Goal: Navigation & Orientation: Find specific page/section

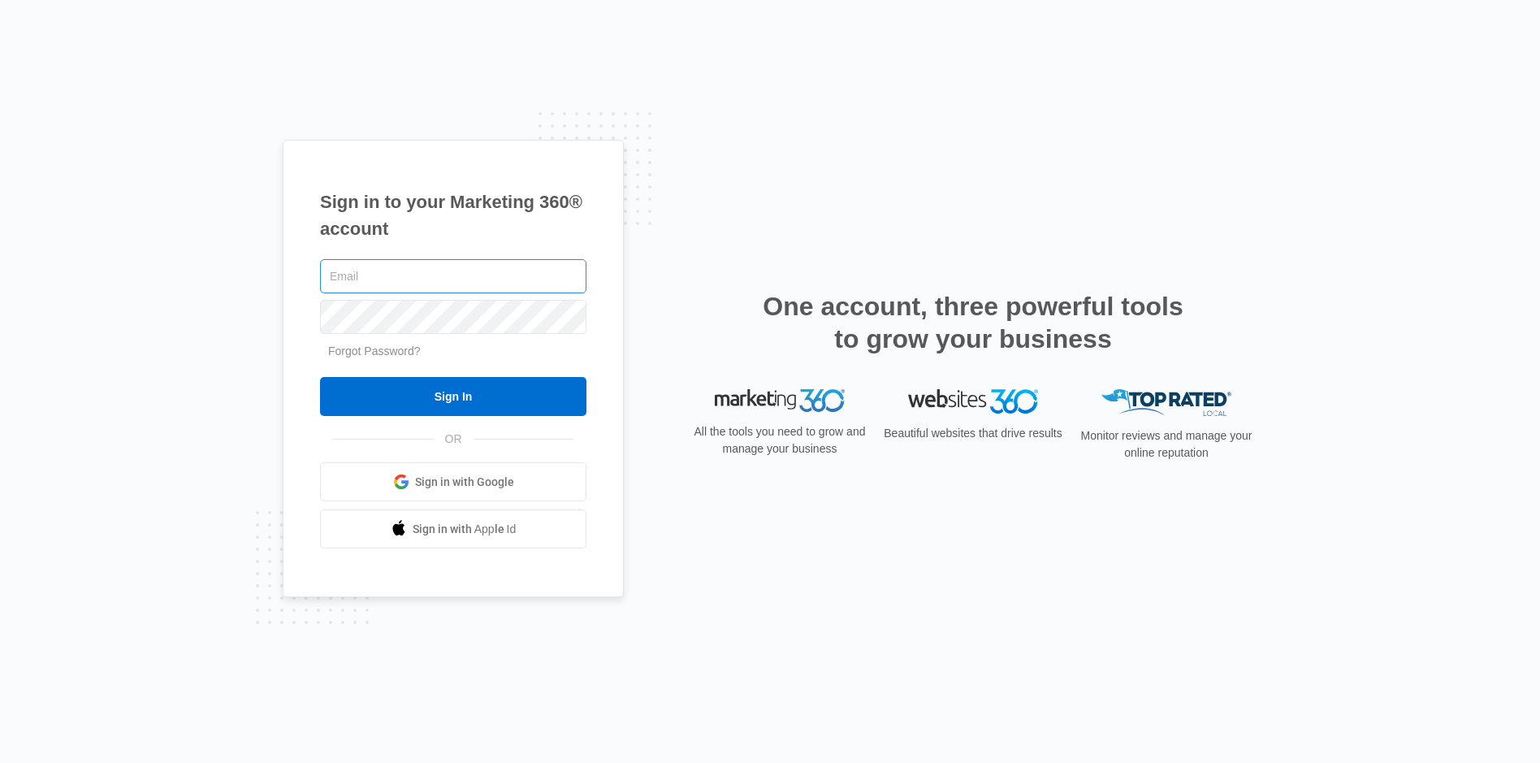
click at [390, 273] on input "text" at bounding box center [453, 276] width 266 height 34
type input "bob@osagp.com"
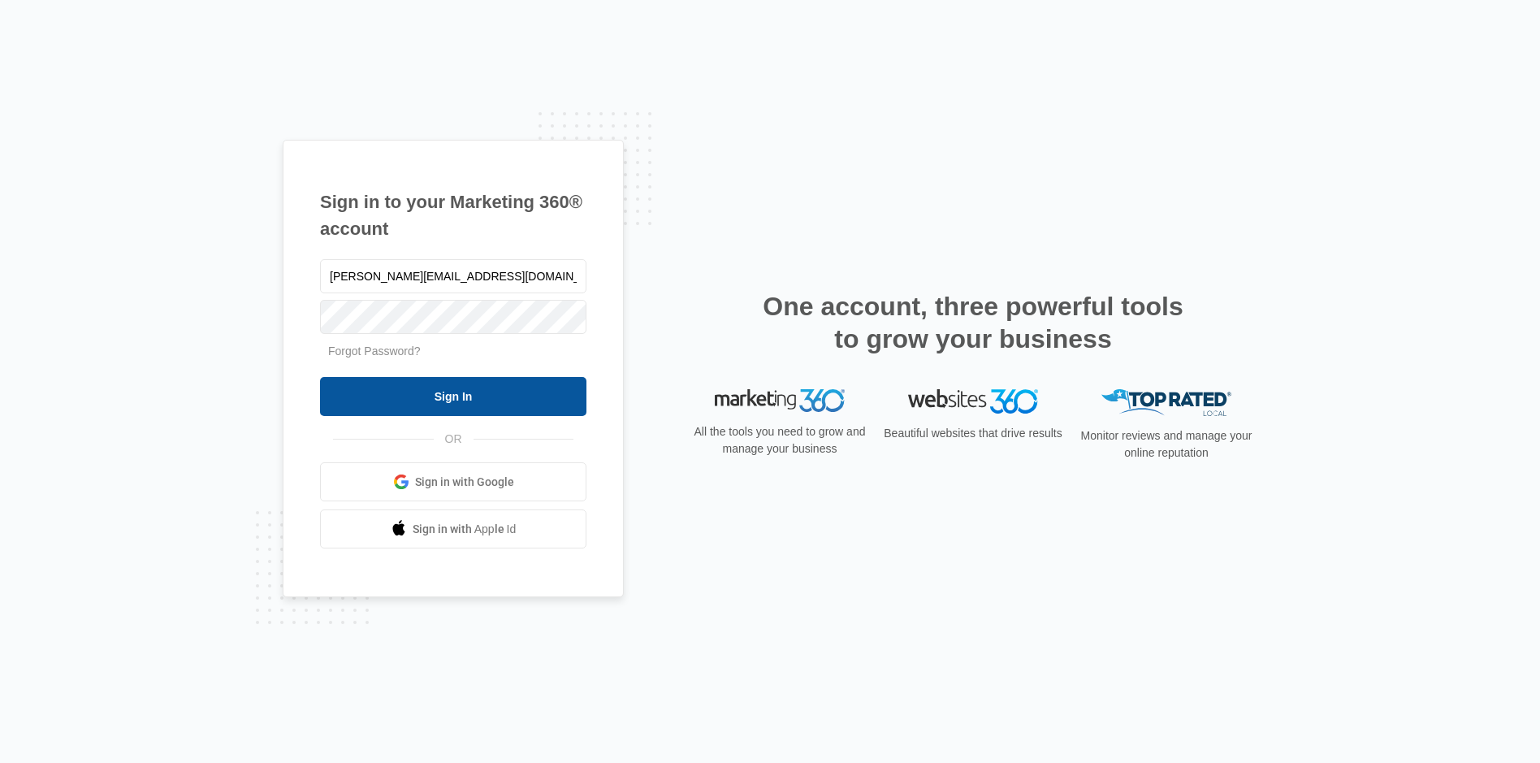
click at [426, 415] on input "Sign In" at bounding box center [453, 396] width 266 height 39
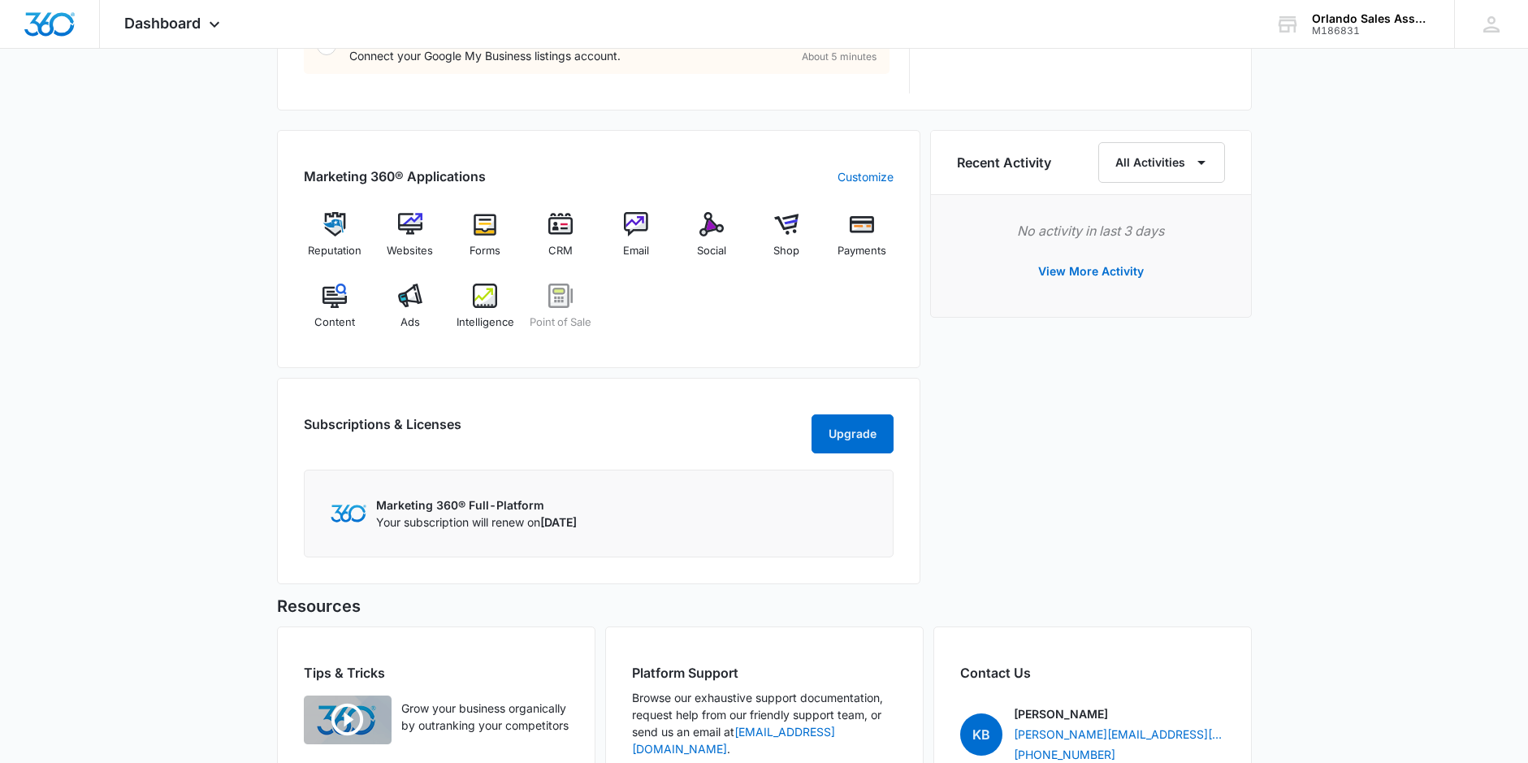
scroll to position [916, 0]
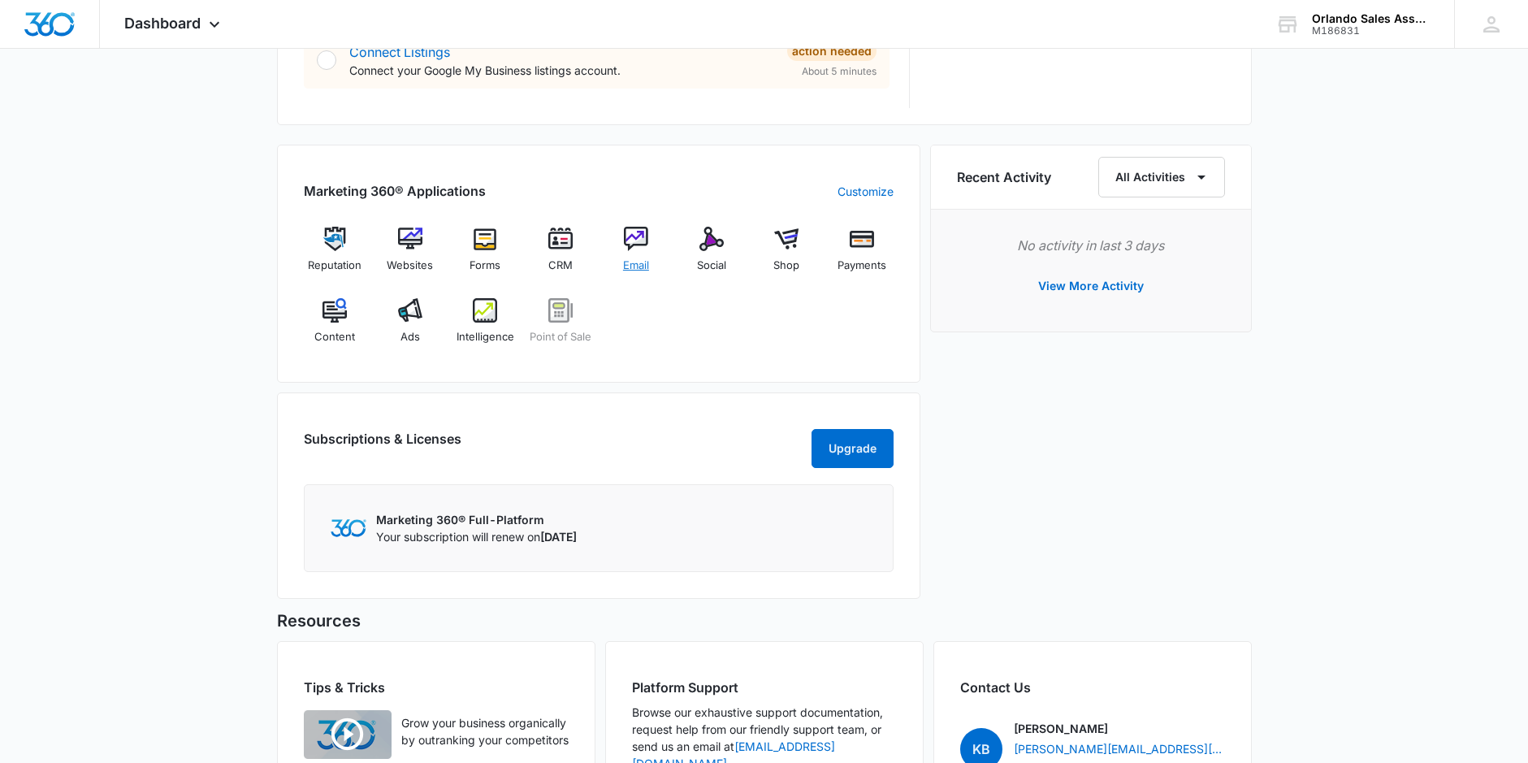
click at [647, 249] on img at bounding box center [636, 239] width 24 height 24
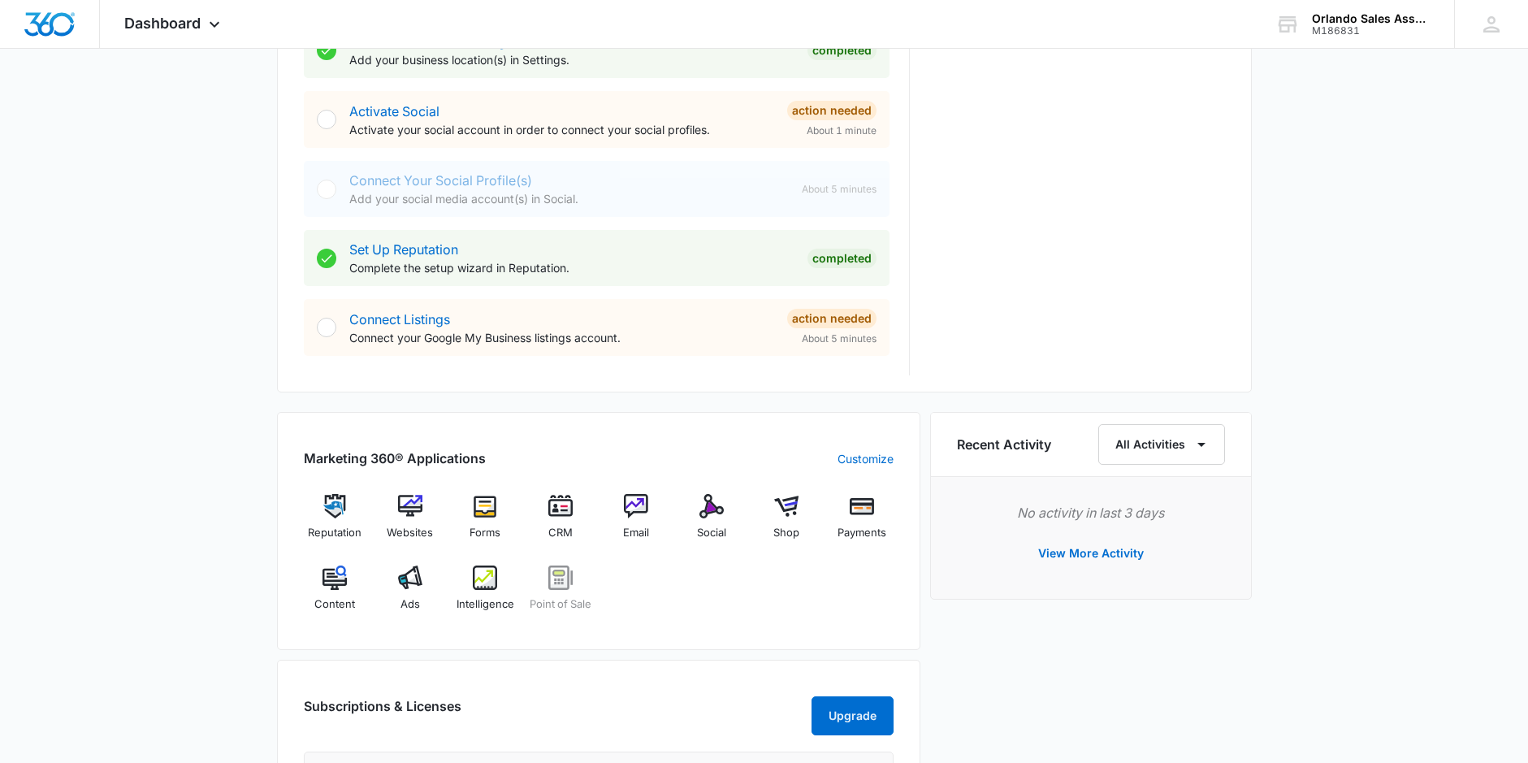
scroll to position [650, 0]
click at [414, 595] on span "Ads" at bounding box center [409, 603] width 19 height 16
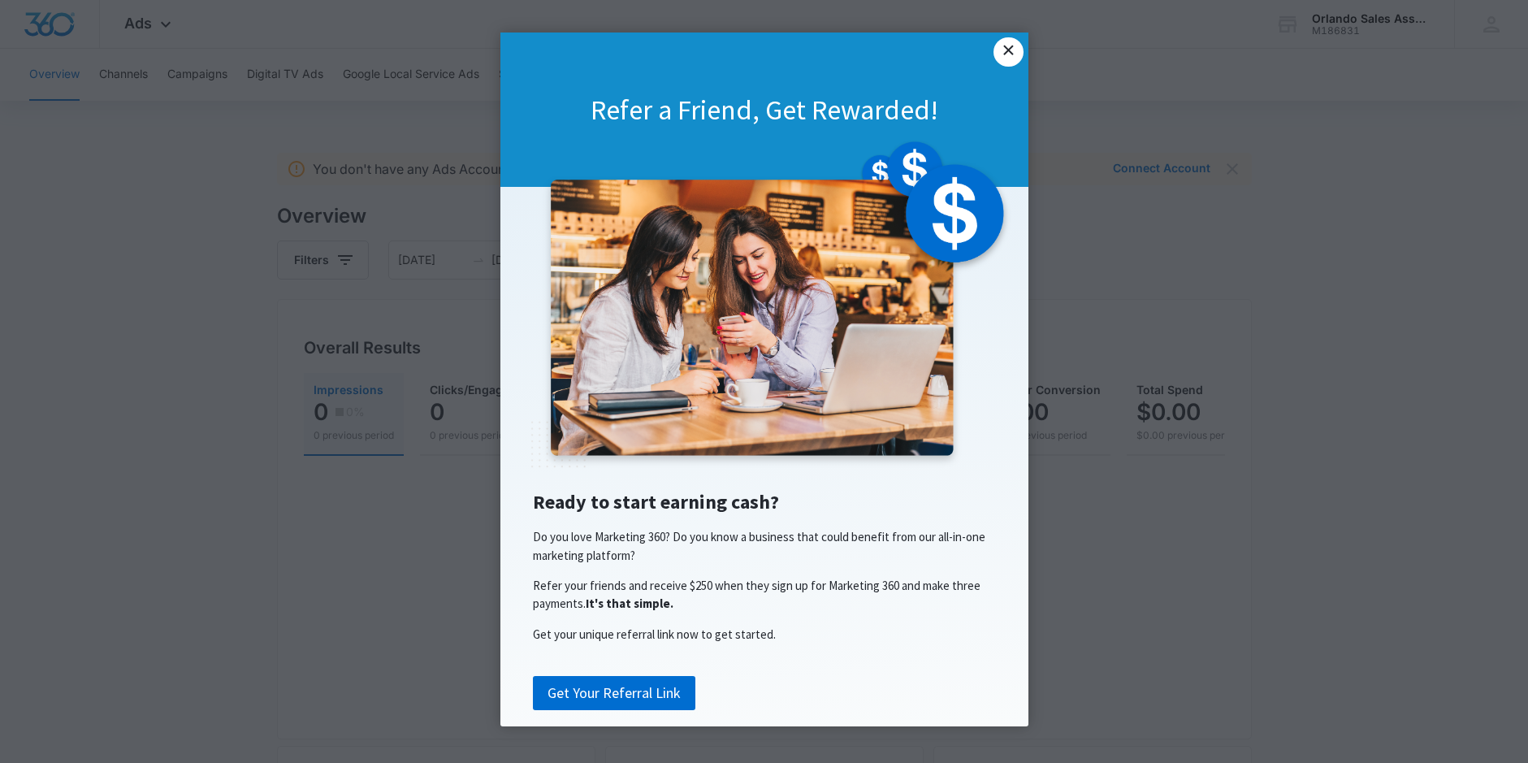
click at [1009, 59] on link "×" at bounding box center [1008, 51] width 29 height 29
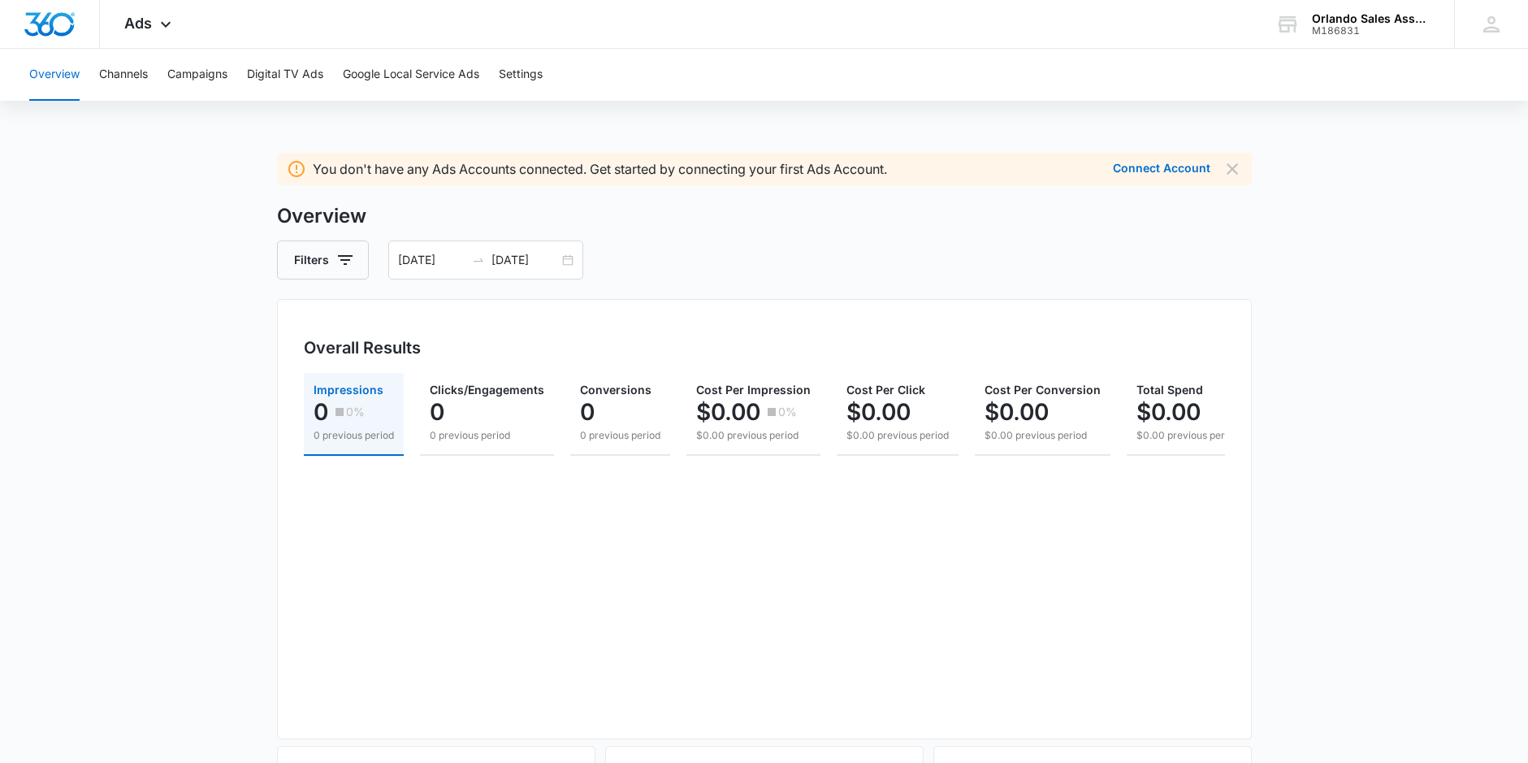
click at [1135, 160] on div "Connect Account" at bounding box center [1155, 168] width 110 height 19
click at [1135, 171] on button "Connect Account" at bounding box center [1161, 167] width 97 height 11
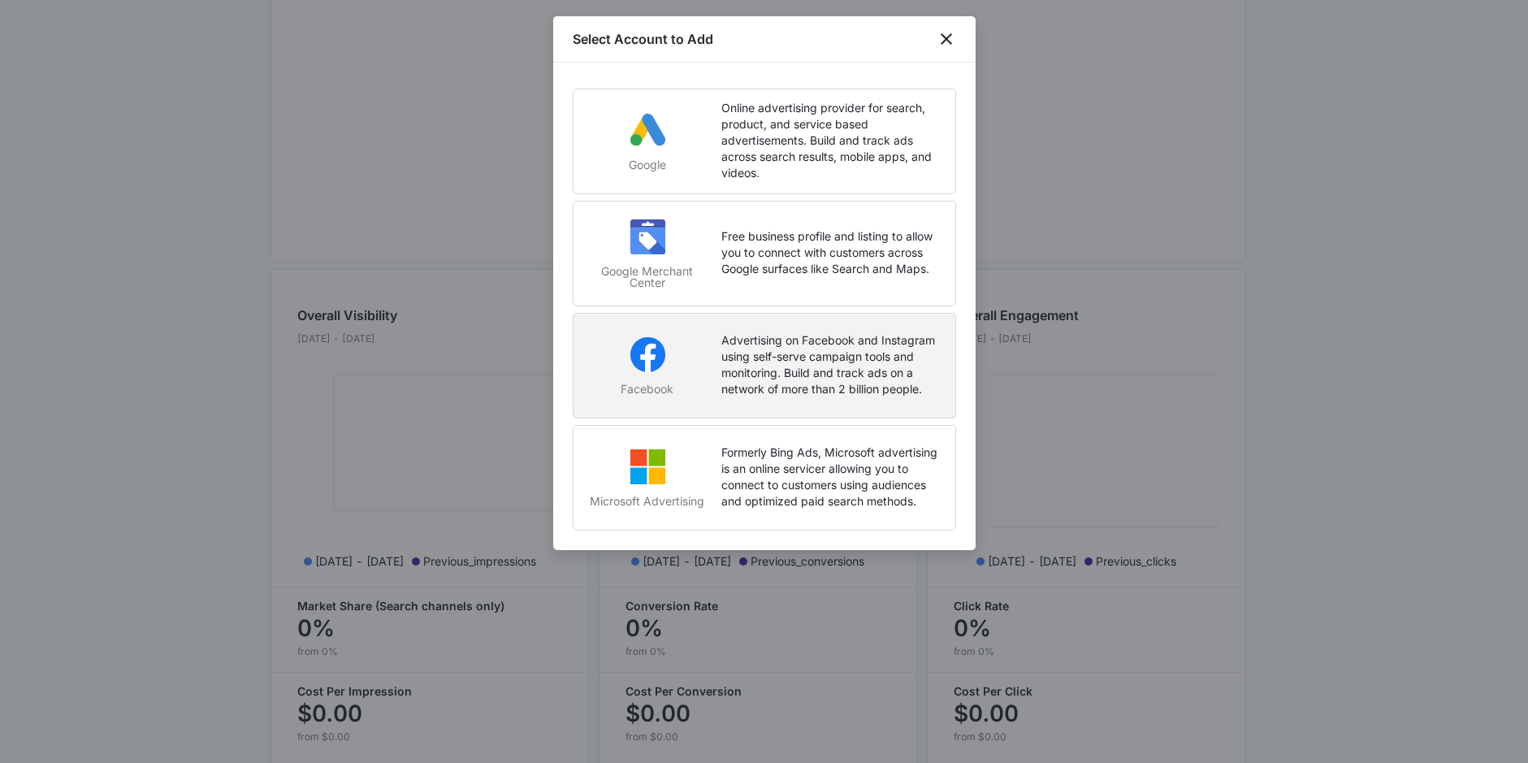
scroll to position [559, 0]
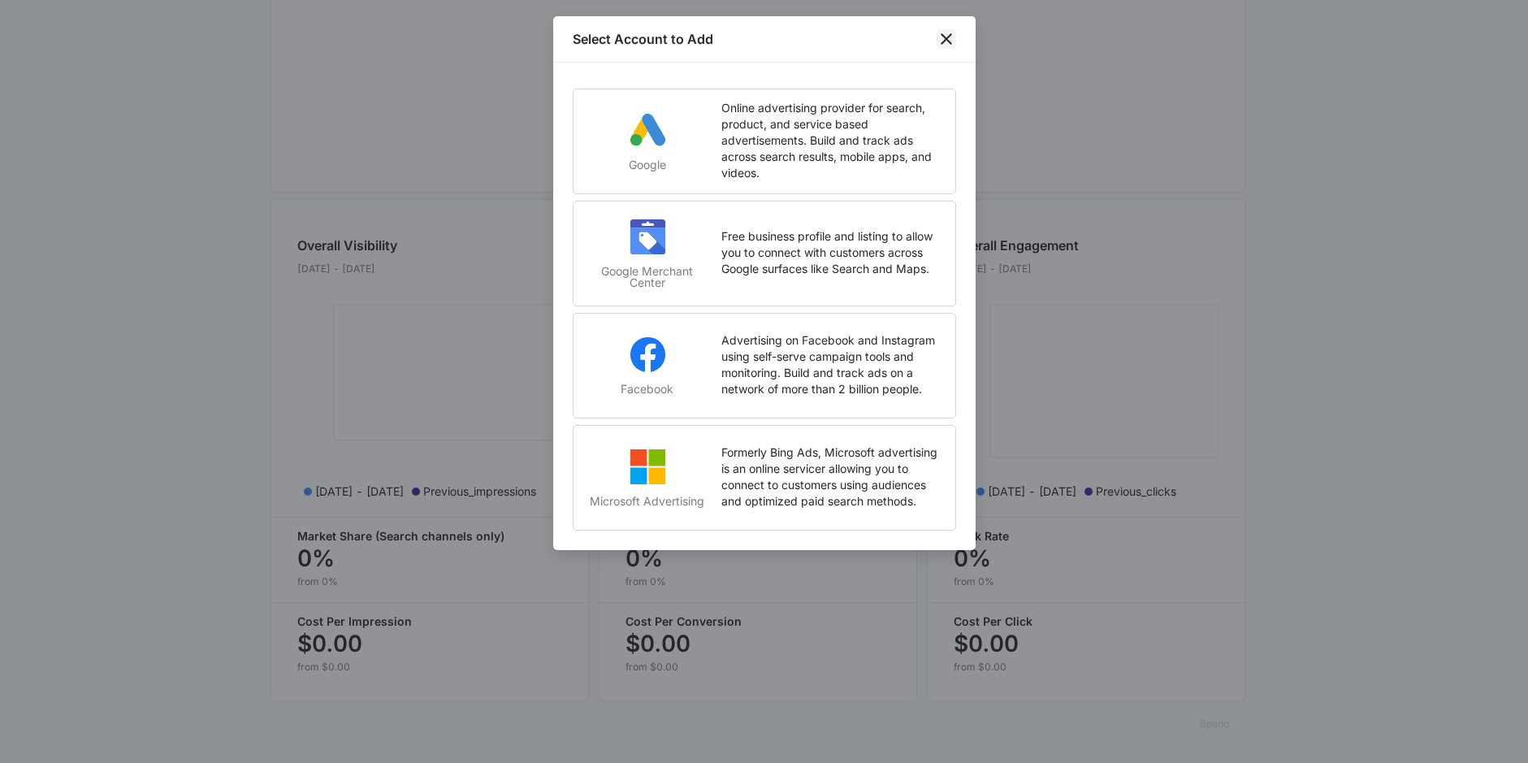
click at [946, 41] on icon "close" at bounding box center [946, 38] width 19 height 19
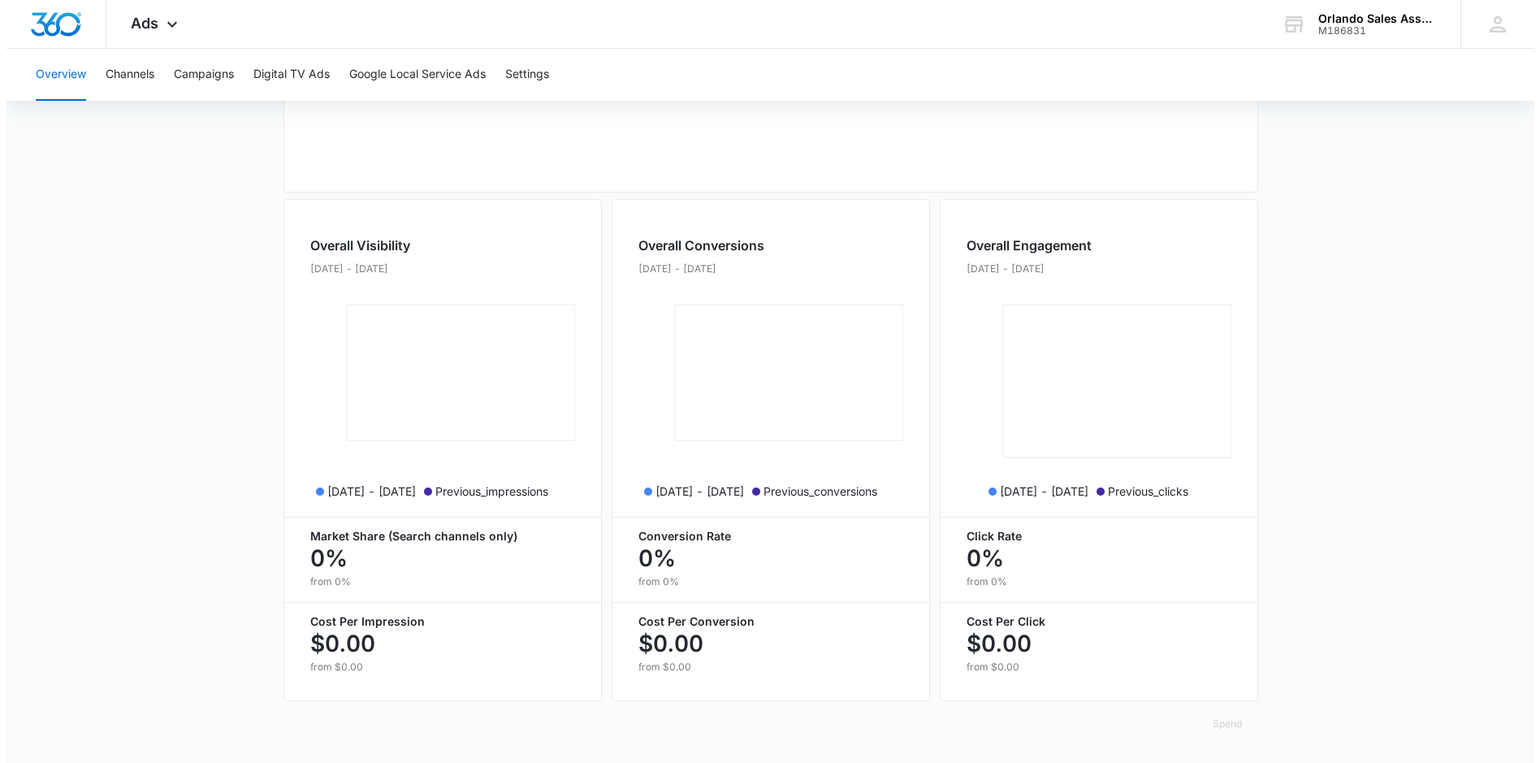
scroll to position [0, 0]
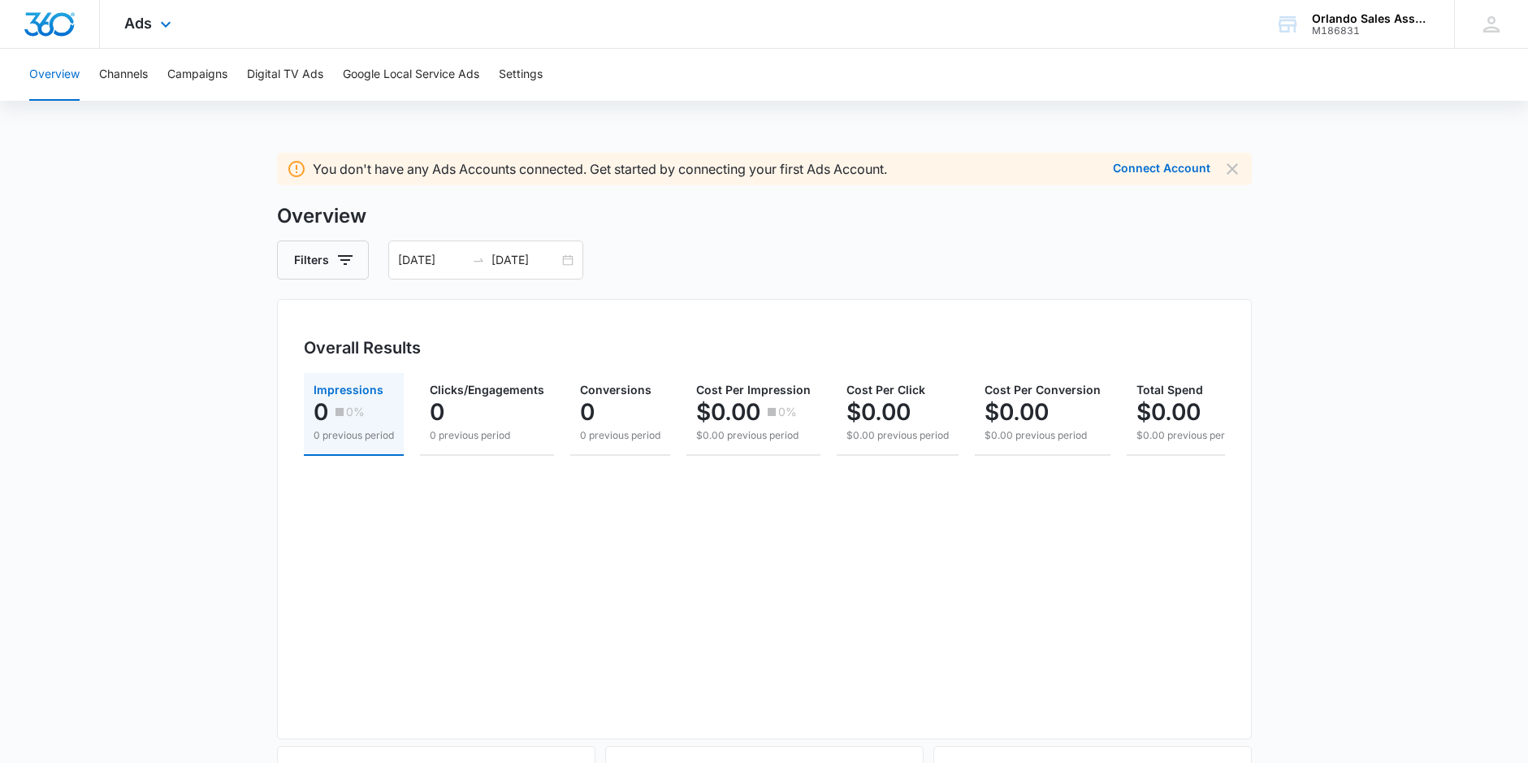
click at [154, 26] on div "Ads Apps Reputation Websites Forms CRM Email Social Shop Payments POS Content A…" at bounding box center [150, 24] width 100 height 48
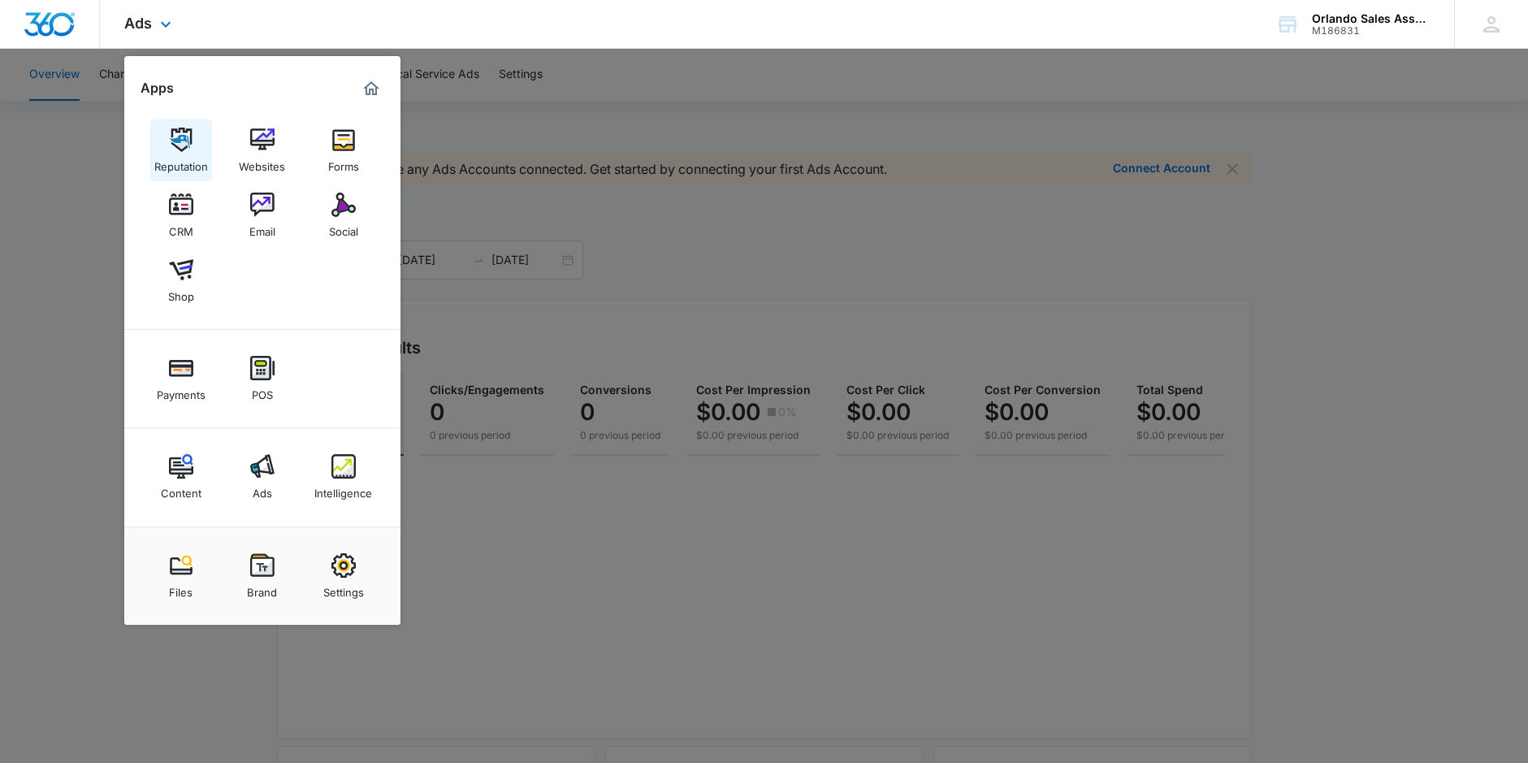
click at [205, 144] on link "Reputation" at bounding box center [181, 150] width 62 height 62
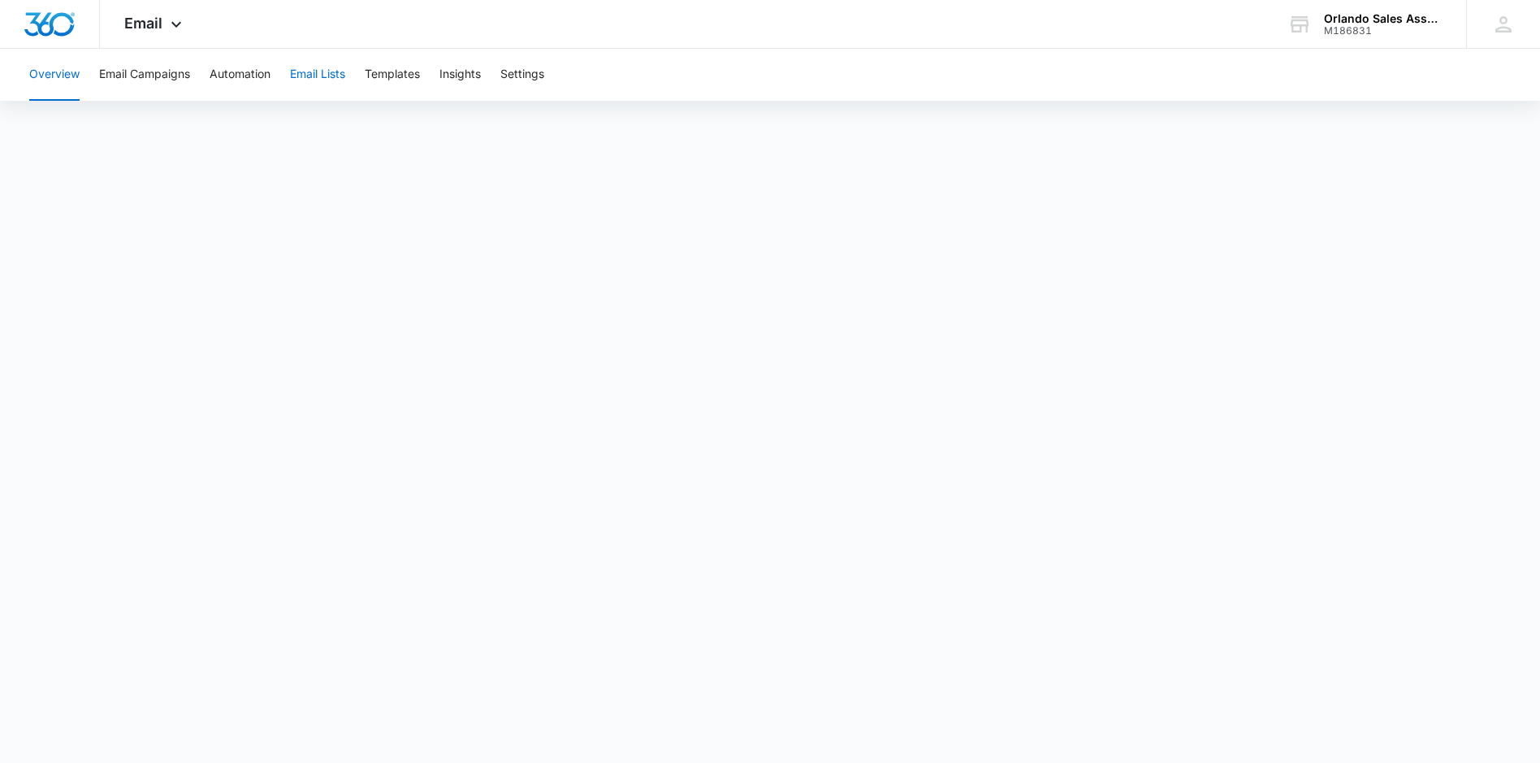
click at [320, 71] on button "Email Lists" at bounding box center [317, 75] width 55 height 52
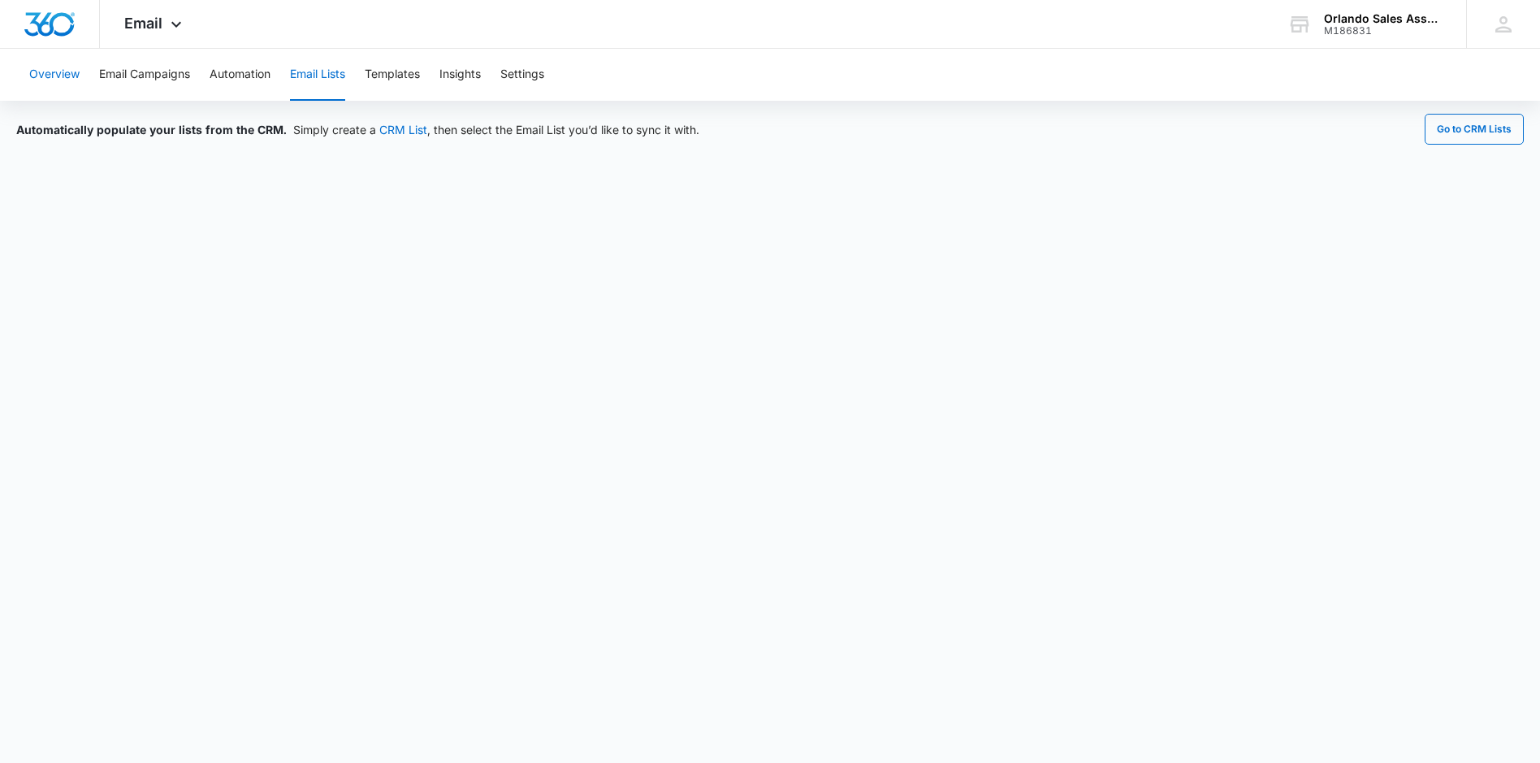
click at [54, 94] on button "Overview" at bounding box center [54, 75] width 50 height 52
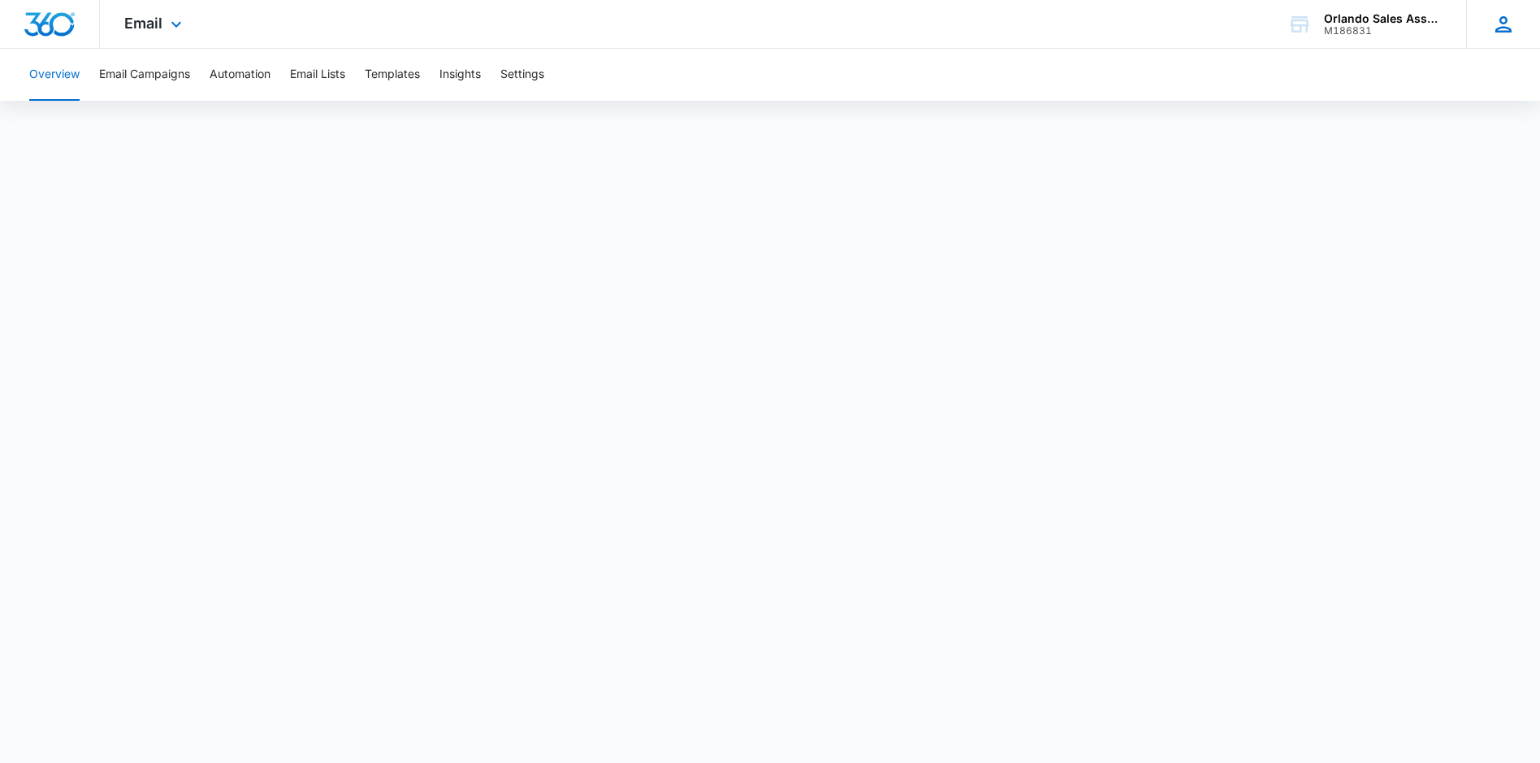
click at [1494, 15] on icon at bounding box center [1504, 24] width 24 height 24
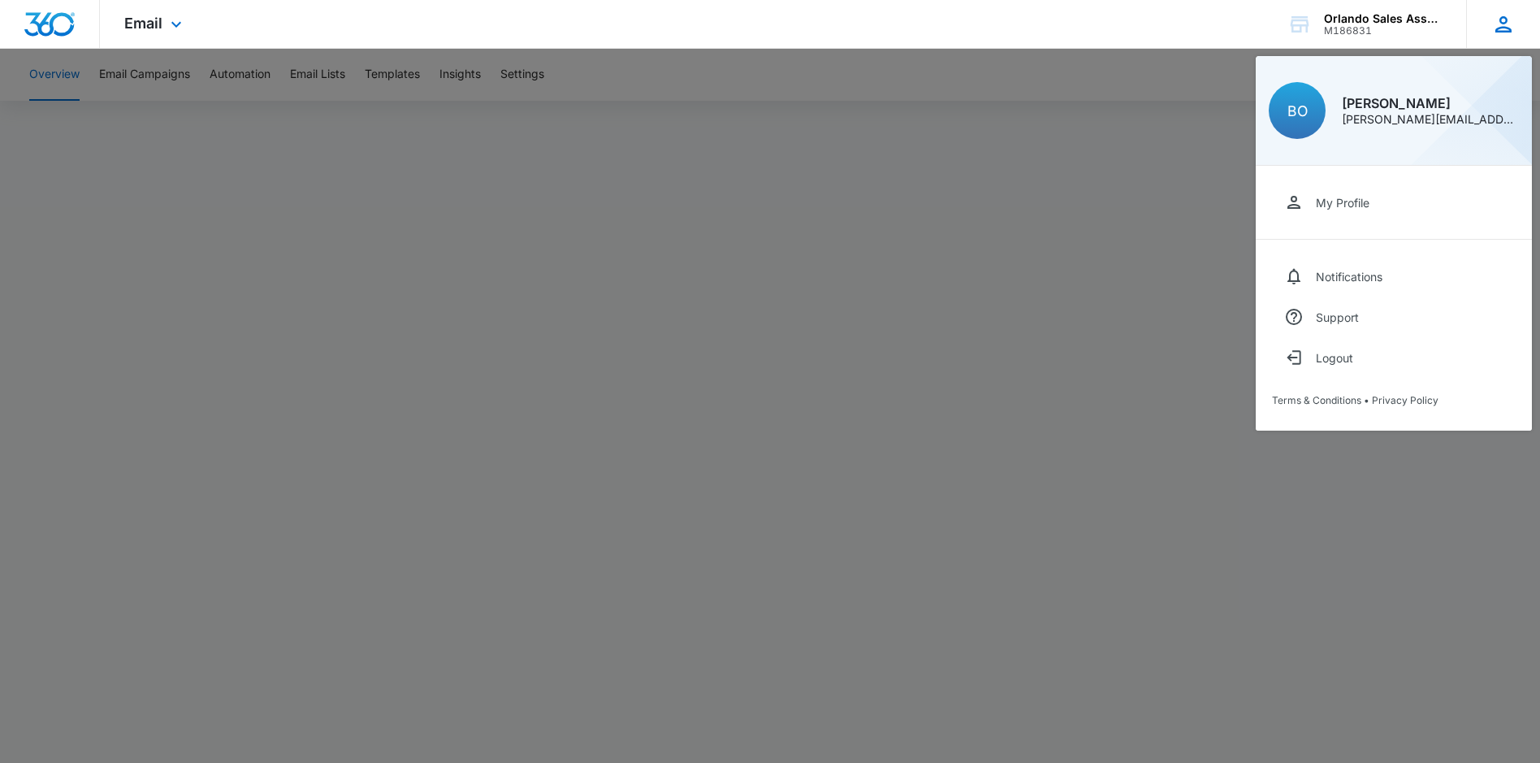
click at [1484, 21] on div "BO [PERSON_NAME] [PERSON_NAME][EMAIL_ADDRESS][DOMAIN_NAME] My Profile Notificat…" at bounding box center [1503, 24] width 74 height 48
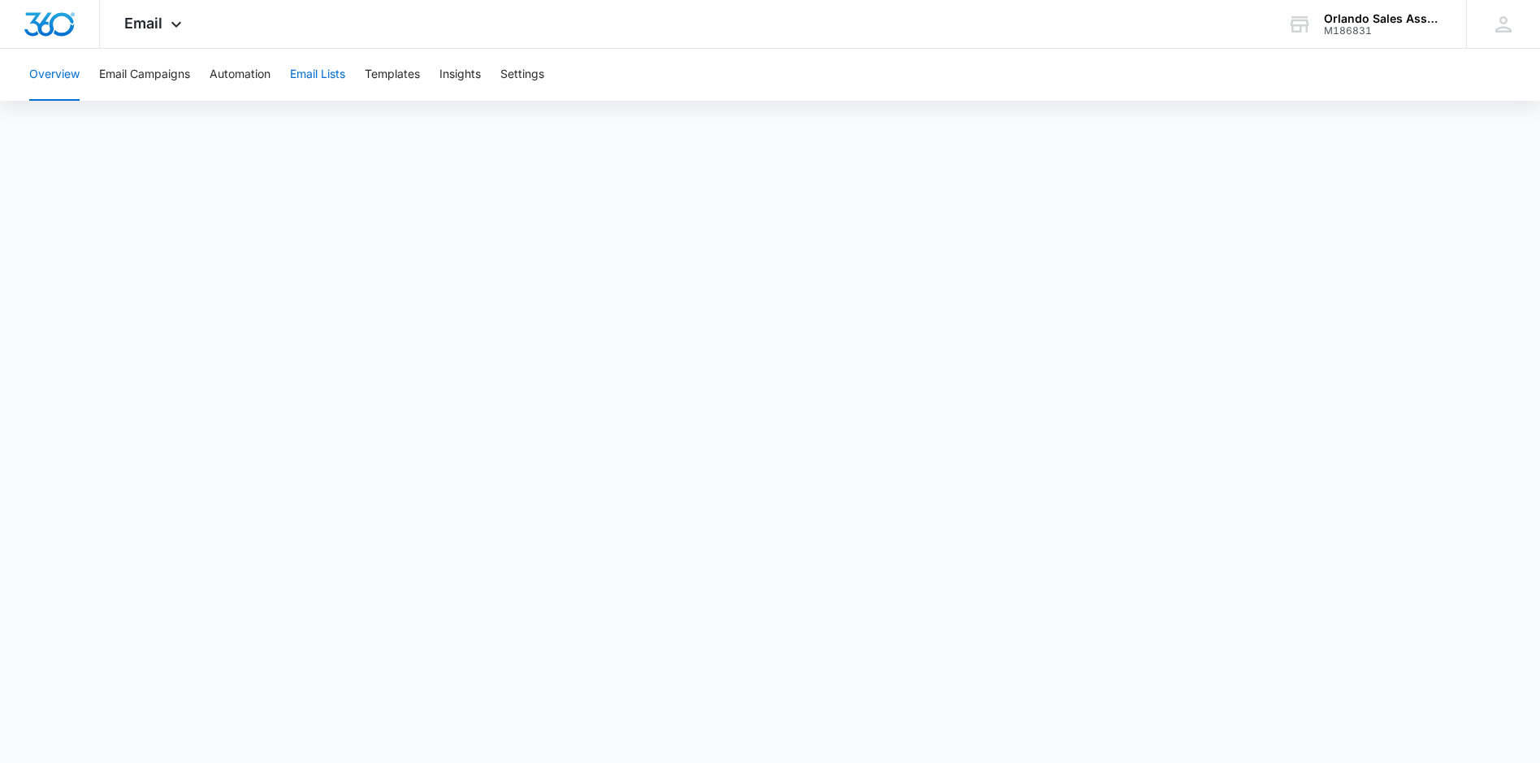
click at [302, 68] on button "Email Lists" at bounding box center [317, 75] width 55 height 52
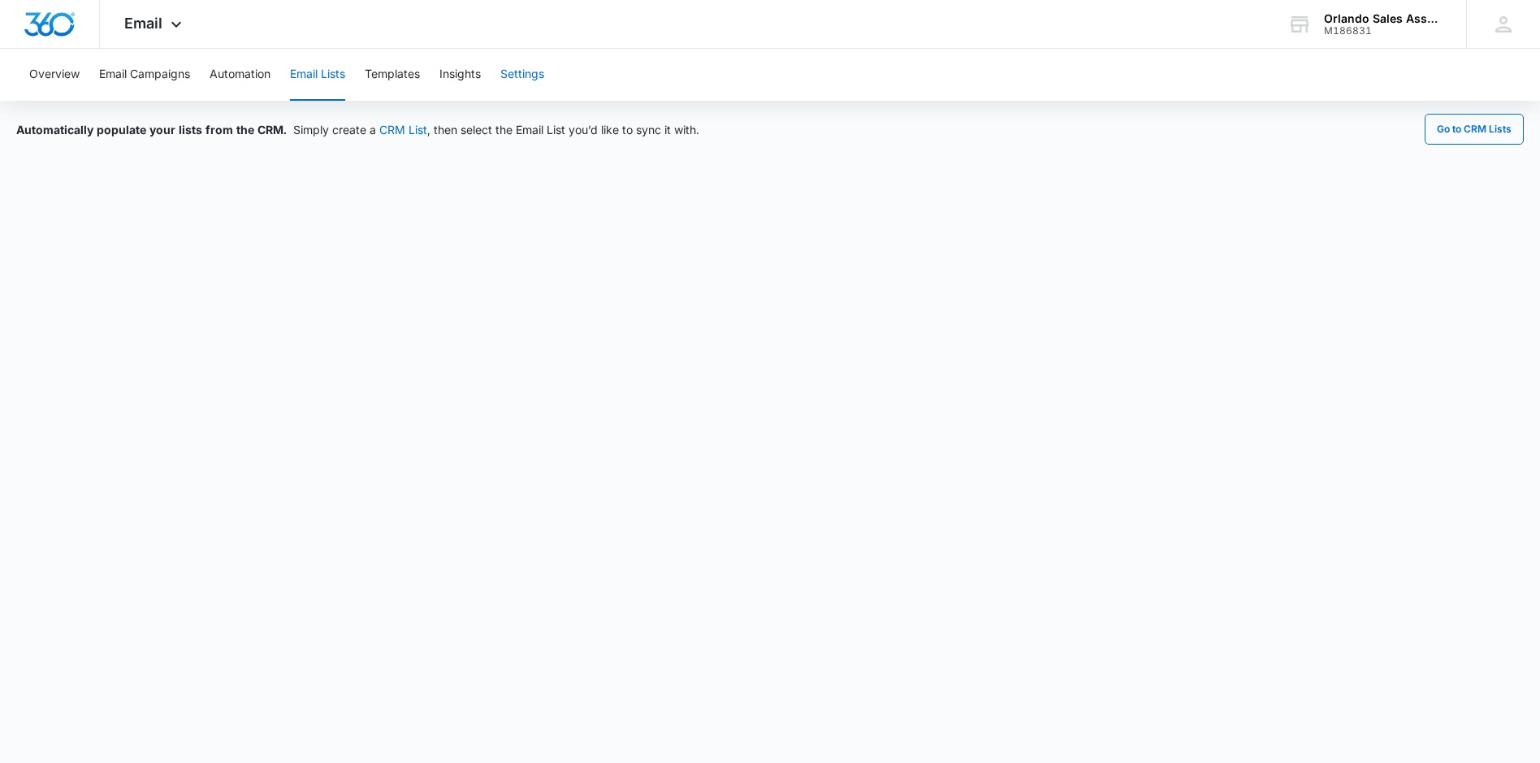
click at [531, 78] on button "Settings" at bounding box center [522, 75] width 44 height 52
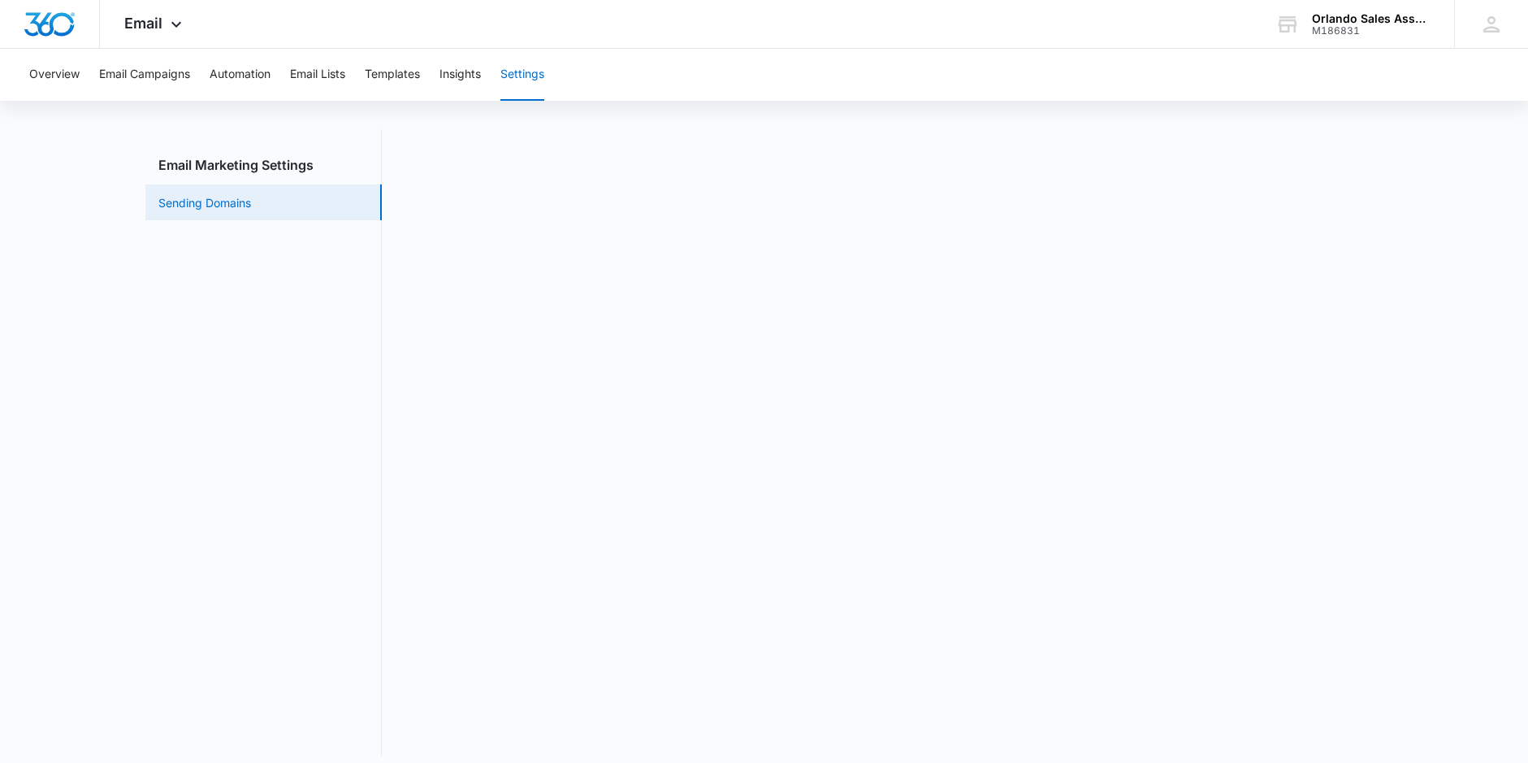
scroll to position [36, 0]
click at [429, 80] on div "Overview Email Campaigns Automation Email Lists Templates Insights Settings" at bounding box center [763, 75] width 1489 height 52
click at [467, 81] on button "Insights" at bounding box center [459, 75] width 41 height 52
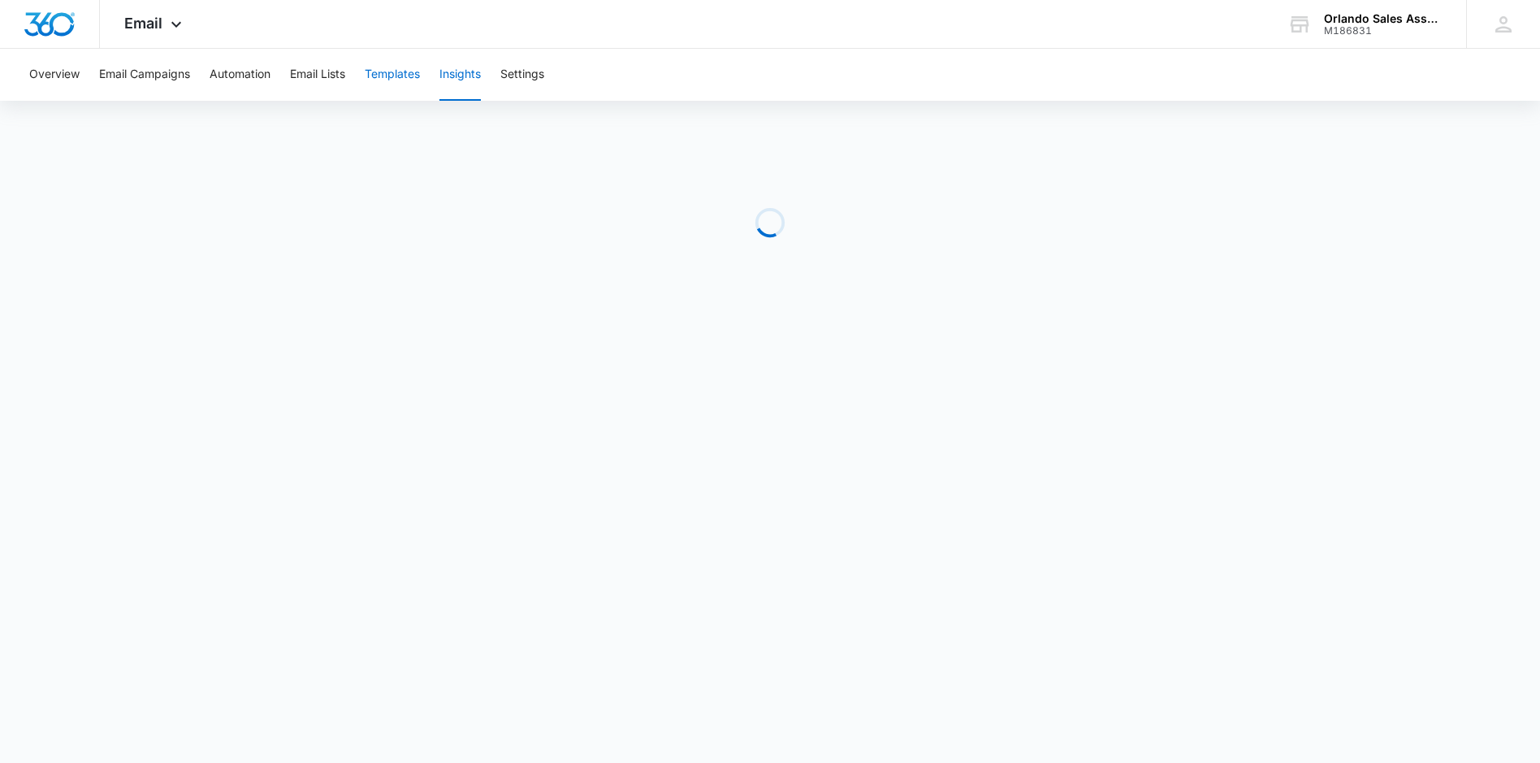
click at [410, 81] on button "Templates" at bounding box center [392, 75] width 55 height 52
click at [73, 28] on img "Dashboard" at bounding box center [50, 24] width 52 height 24
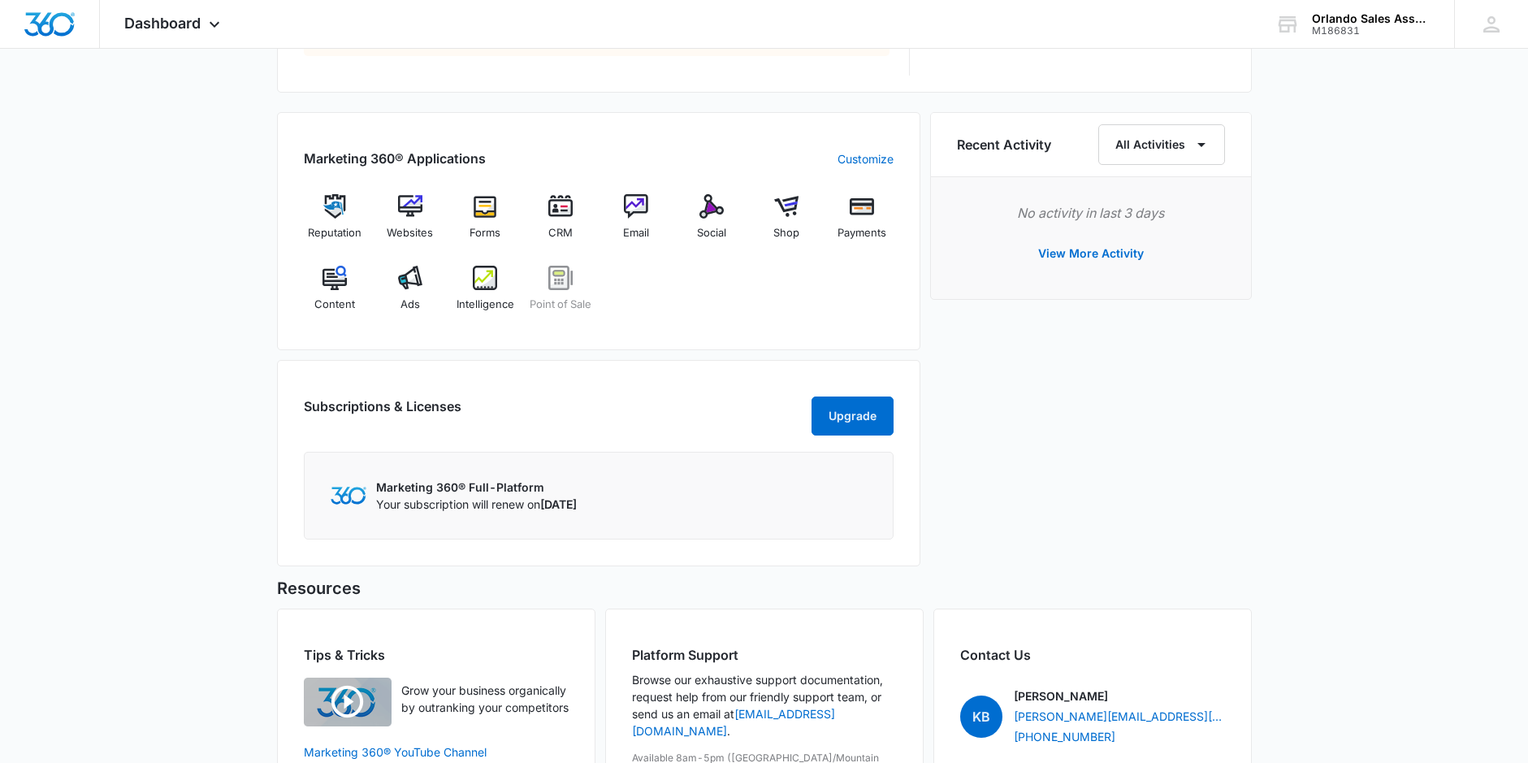
scroll to position [1078, 0]
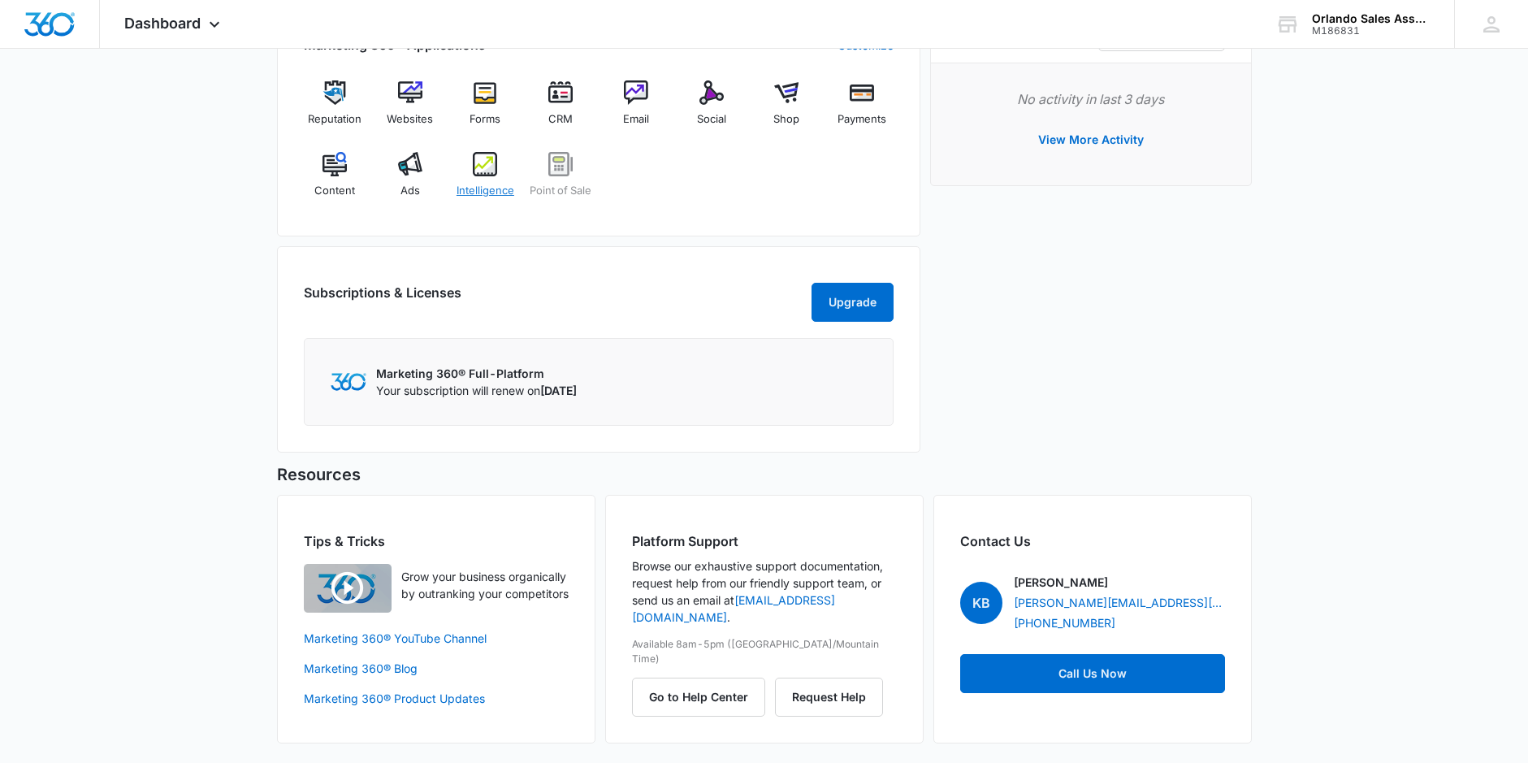
click at [499, 159] on div "Intelligence" at bounding box center [485, 181] width 63 height 58
